Goal: Complete application form: Complete application form

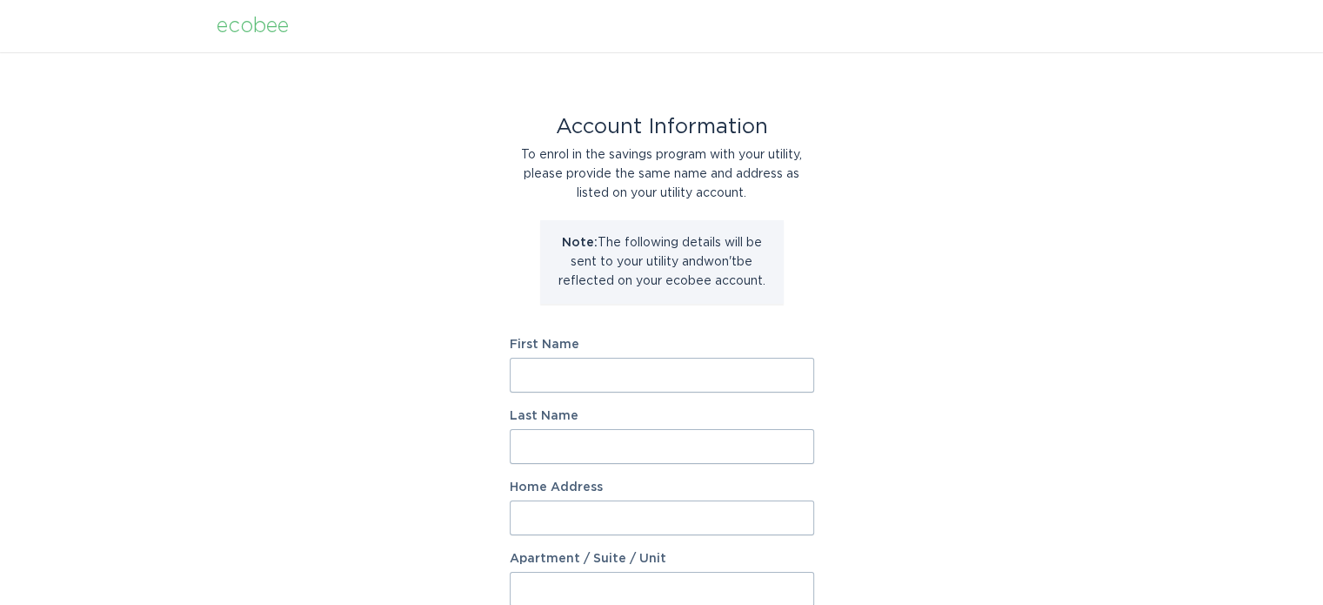
click at [646, 372] on input "First Name" at bounding box center [662, 375] width 305 height 35
type input "[PERSON_NAME]"
type input "Brown"
type input "[STREET_ADDRESS]"
click at [659, 577] on input "Apartment / Suite / Unit" at bounding box center [662, 589] width 305 height 35
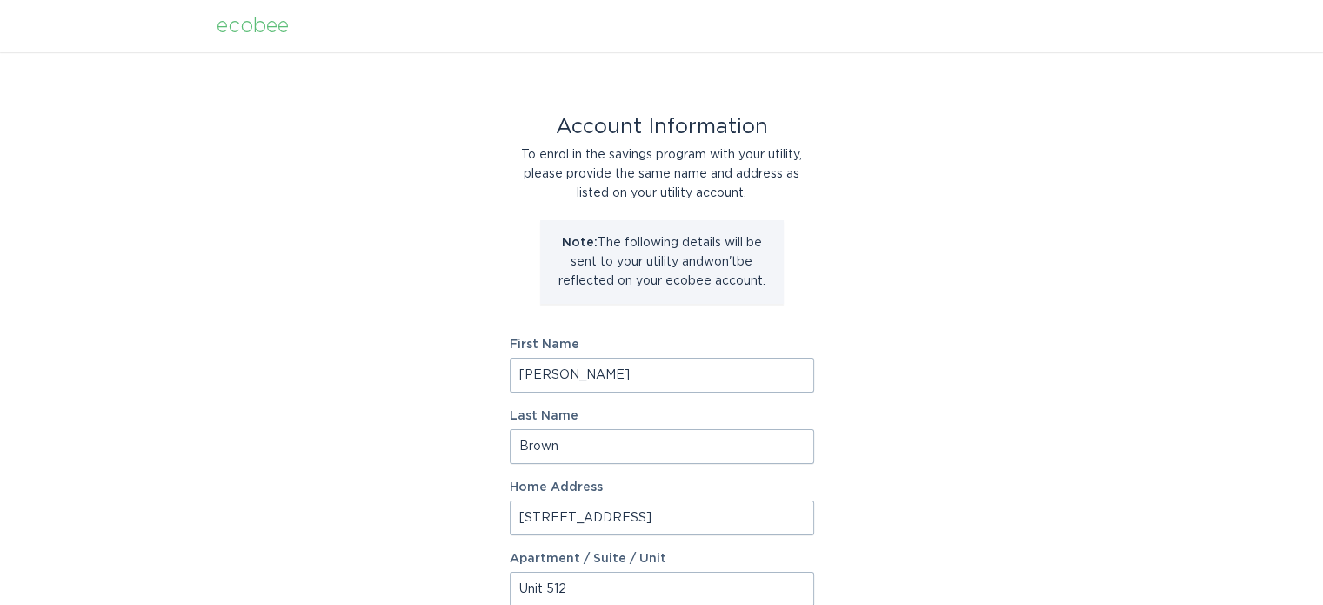
type input "Unit 512"
click at [950, 251] on div "Account Information To enrol in the savings program with your utility, please p…" at bounding box center [661, 532] width 1323 height 961
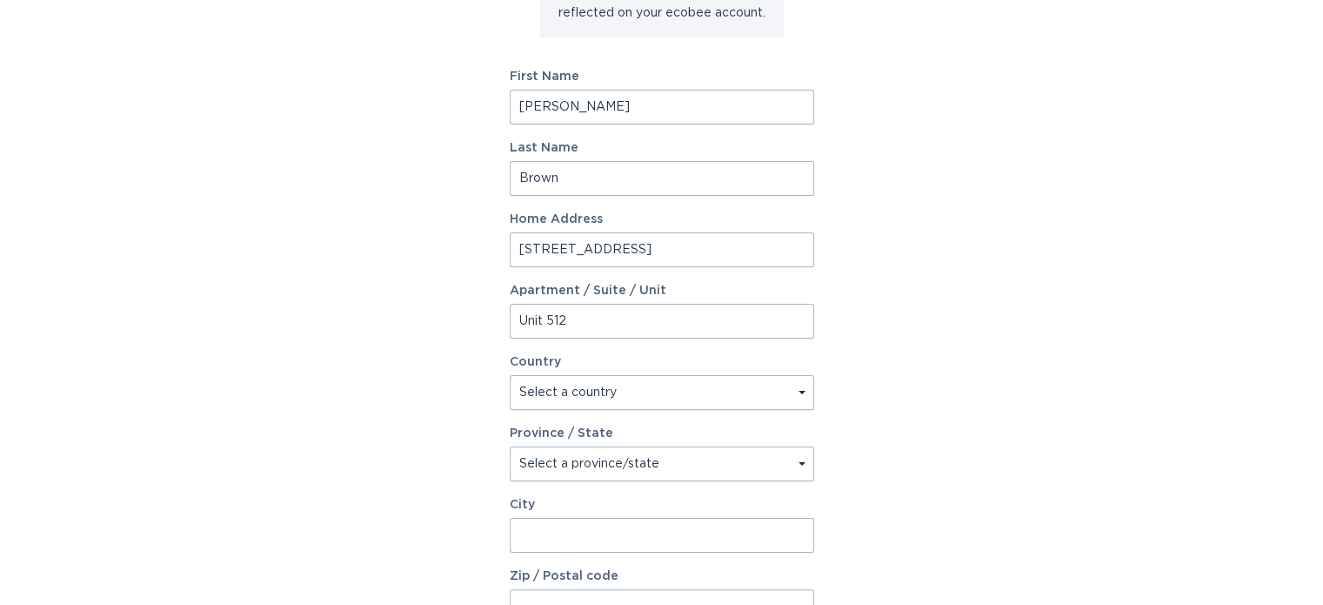
scroll to position [278, 0]
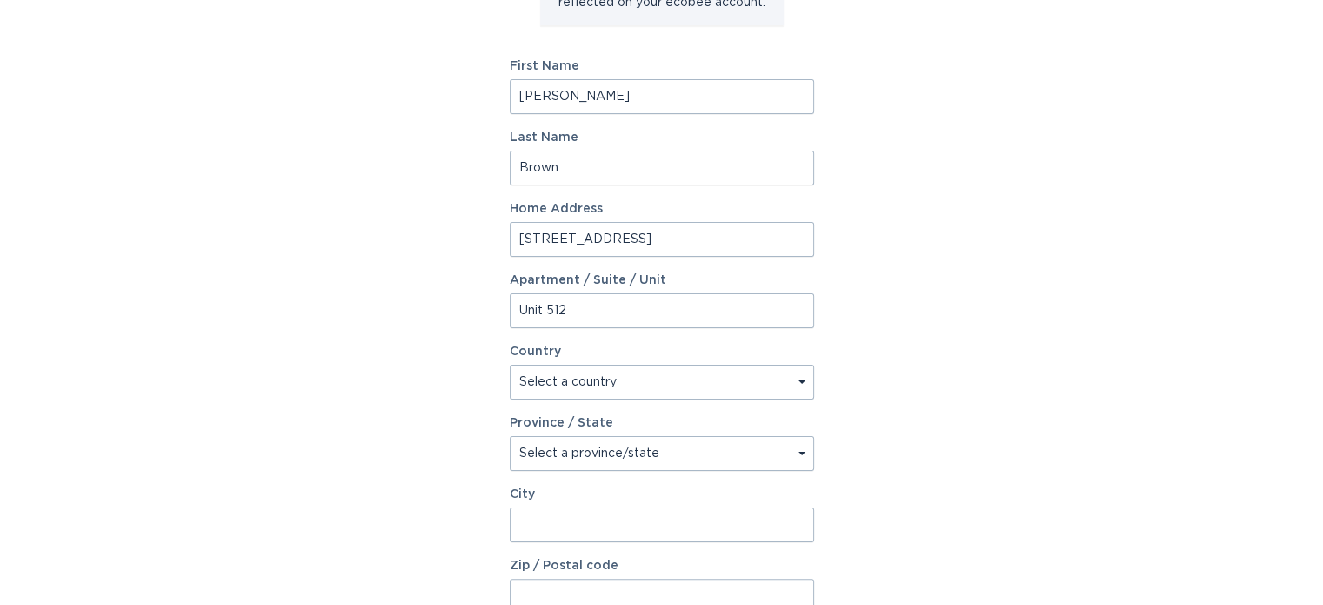
click at [643, 388] on select "Select a country [GEOGRAPHIC_DATA] [GEOGRAPHIC_DATA]" at bounding box center [662, 382] width 305 height 35
select select "US"
click at [510, 365] on select "Select a country [GEOGRAPHIC_DATA] [GEOGRAPHIC_DATA]" at bounding box center [662, 382] width 305 height 35
click at [567, 459] on select "Select a province/state [US_STATE] [US_STATE] [US_STATE] [US_STATE] [US_STATE] …" at bounding box center [662, 453] width 305 height 35
select select "NC"
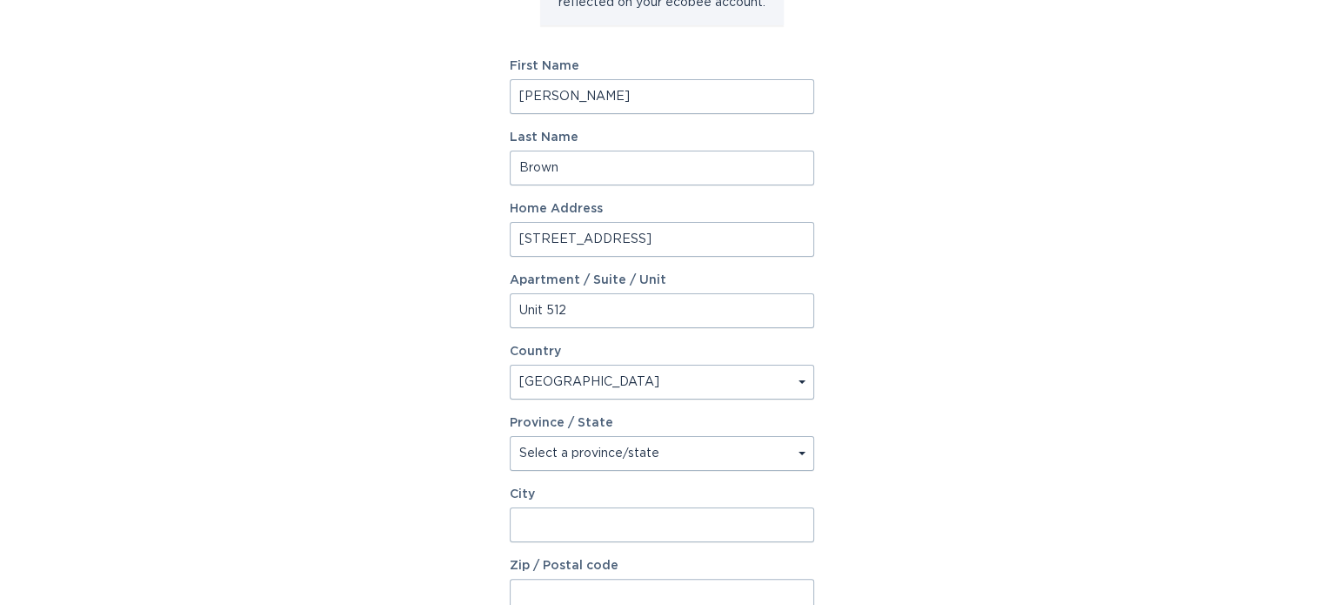
click at [510, 436] on select "Select a province/state [US_STATE] [US_STATE] [US_STATE] [US_STATE] [US_STATE] …" at bounding box center [662, 453] width 305 height 35
click at [578, 525] on input "City" at bounding box center [662, 524] width 305 height 35
drag, startPoint x: 578, startPoint y: 525, endPoint x: 493, endPoint y: 511, distance: 85.5
click at [493, 511] on div "Account Information To enrol in the savings program with your utility, please p…" at bounding box center [661, 254] width 1323 height 961
type input "Charlotte"
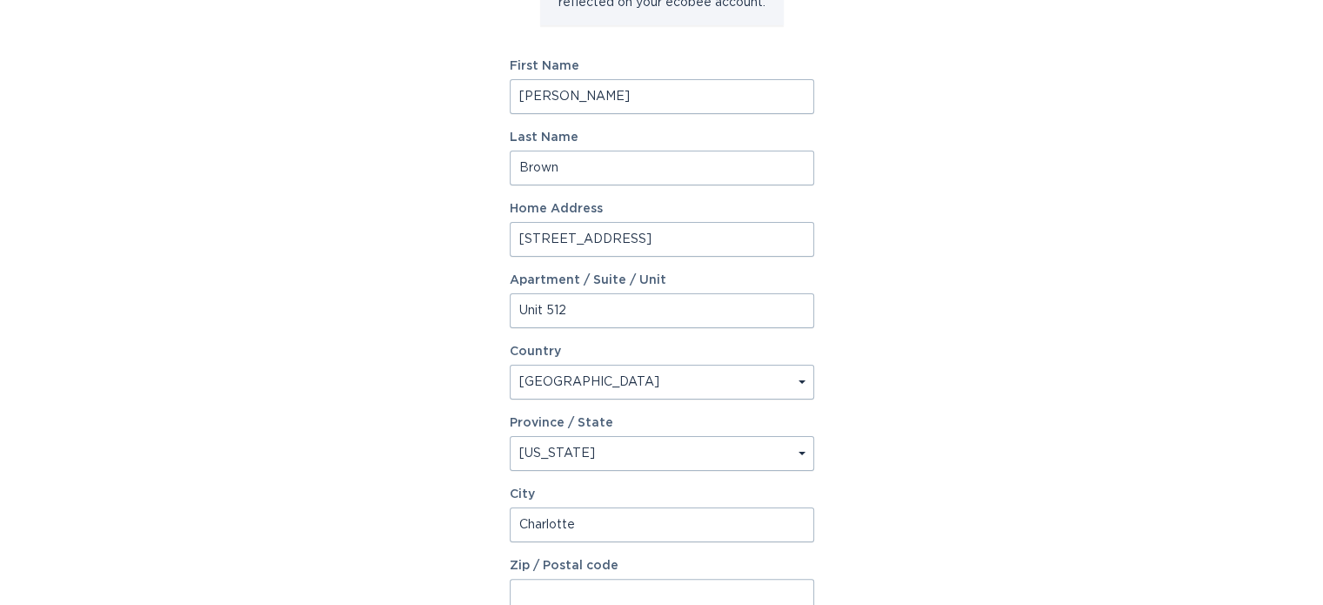
scroll to position [286, 0]
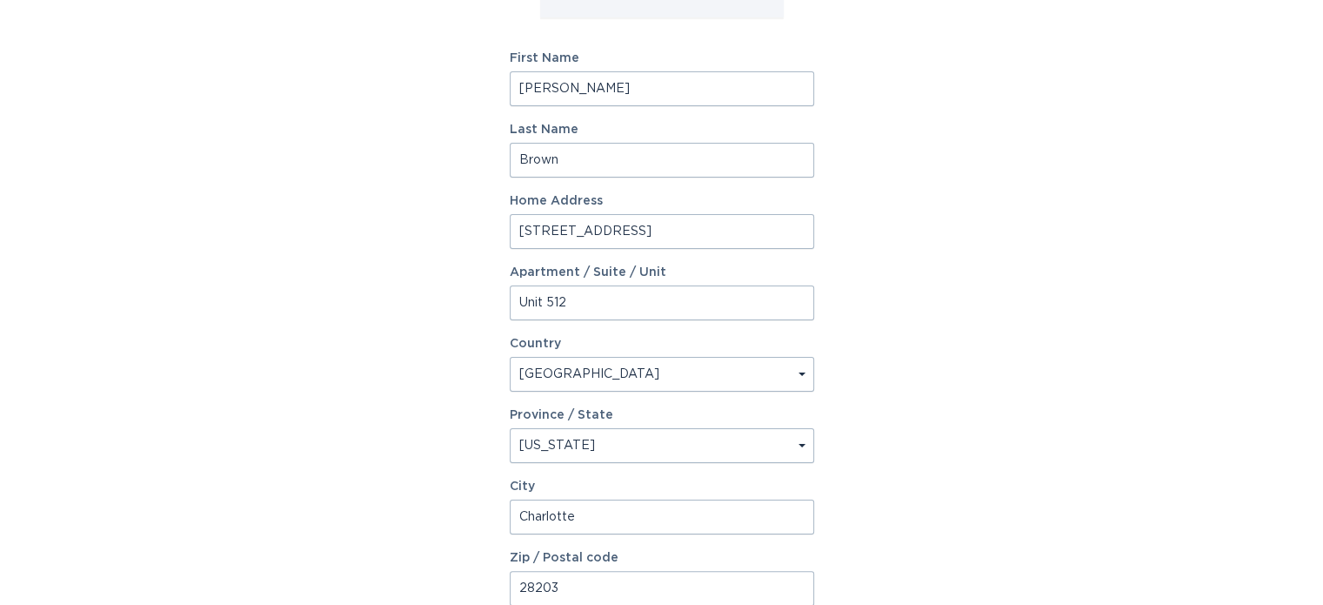
type input "28203"
click at [445, 499] on div "Account Information To enrol in the savings program with your utility, please p…" at bounding box center [661, 246] width 1323 height 961
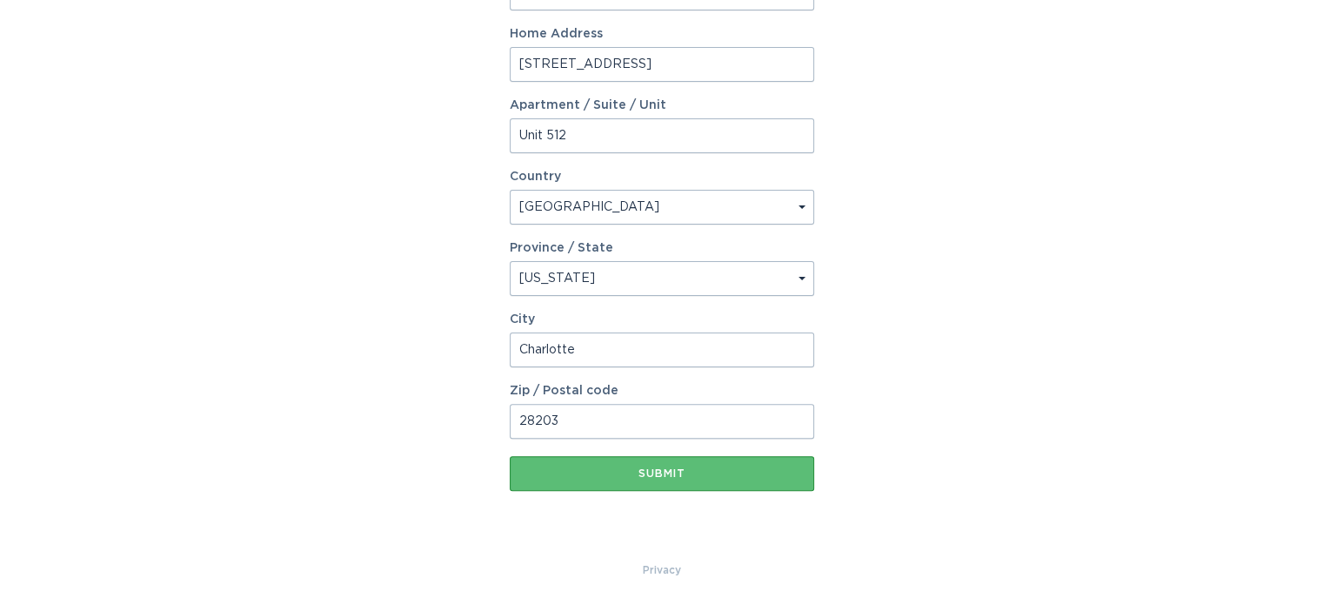
scroll to position [452, 0]
click at [653, 473] on div "Submit" at bounding box center [662, 474] width 287 height 10
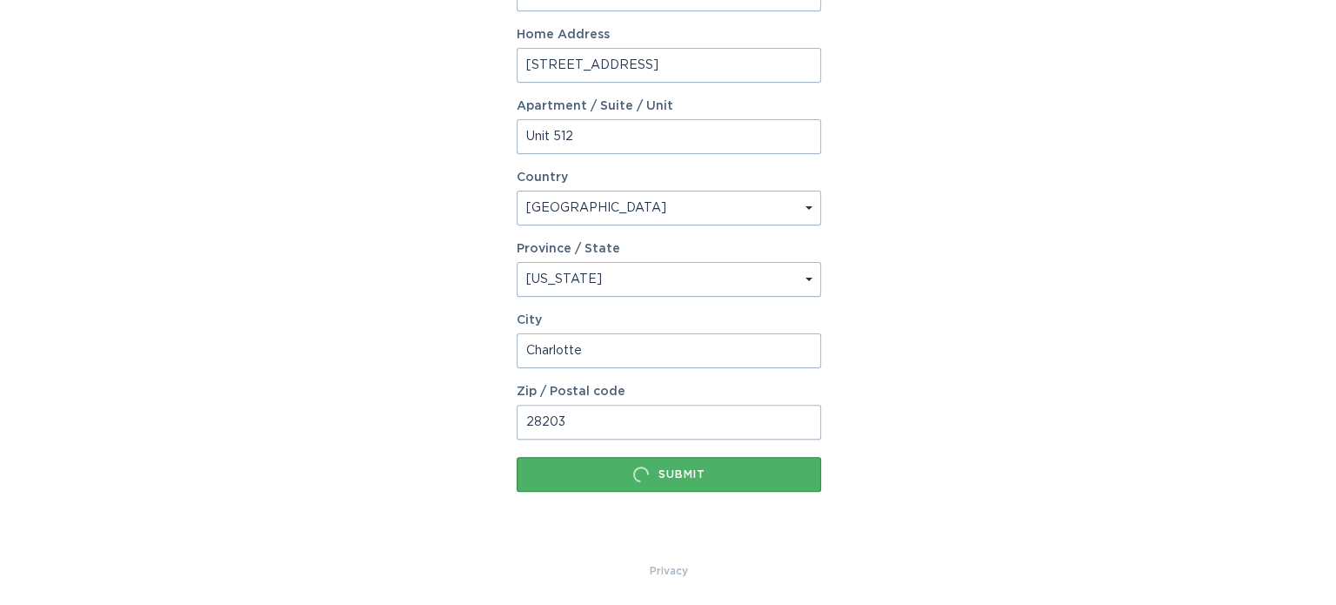
scroll to position [0, 0]
